Goal: Navigation & Orientation: Go to known website

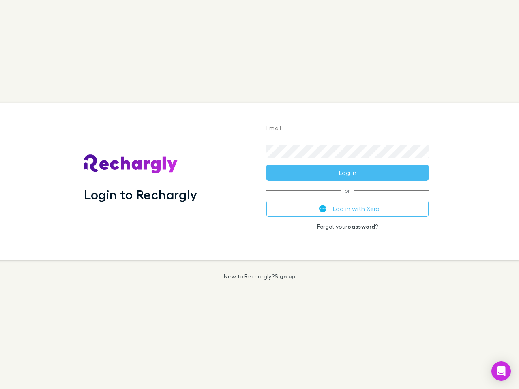
click at [259, 195] on div "Login to Rechargly" at bounding box center [168, 181] width 182 height 157
click at [347, 129] on input "Email" at bounding box center [347, 128] width 162 height 13
click at [347, 173] on button "Log in" at bounding box center [347, 173] width 162 height 16
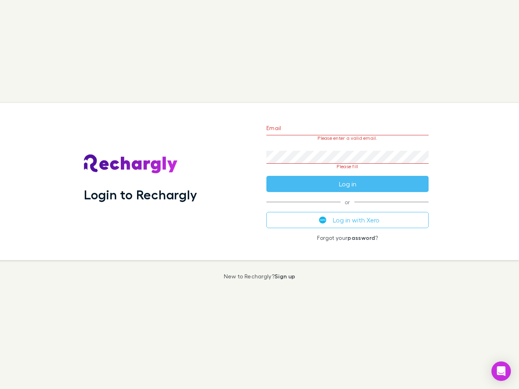
click at [347, 209] on div "Email Please enter a valid email. Password Please fill Log in or Log in with Xe…" at bounding box center [347, 181] width 175 height 157
click at [501, 371] on icon "Open Intercom Messenger" at bounding box center [501, 371] width 9 height 10
